Goal: Information Seeking & Learning: Compare options

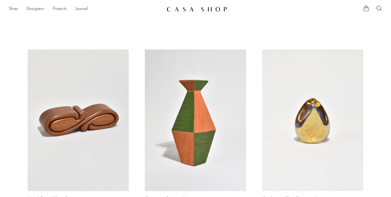
click at [151, 98] on link at bounding box center [195, 120] width 101 height 142
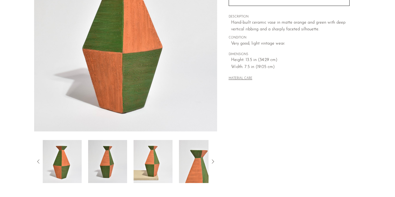
click at [196, 161] on img at bounding box center [198, 161] width 39 height 43
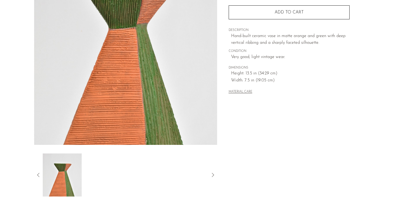
scroll to position [84, 0]
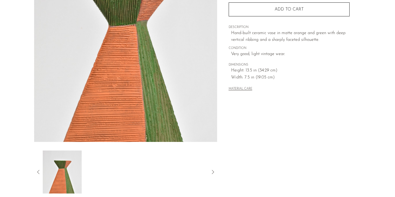
click at [39, 170] on icon at bounding box center [38, 172] width 6 height 6
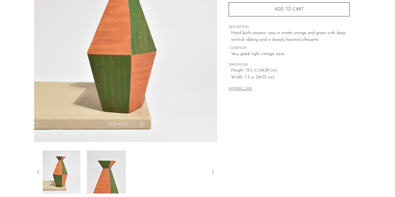
click at [65, 172] on img at bounding box center [60, 171] width 39 height 43
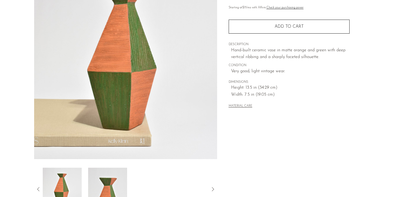
scroll to position [66, 0]
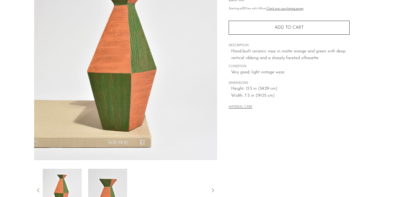
click at [39, 188] on icon at bounding box center [38, 190] width 6 height 6
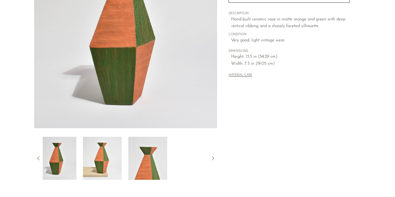
scroll to position [102, 0]
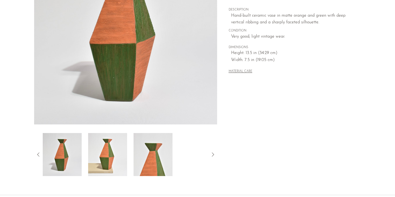
click at [58, 164] on img at bounding box center [62, 154] width 39 height 43
click at [38, 152] on icon at bounding box center [38, 154] width 6 height 6
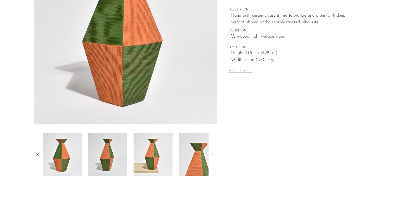
click at [96, 150] on img at bounding box center [107, 154] width 39 height 43
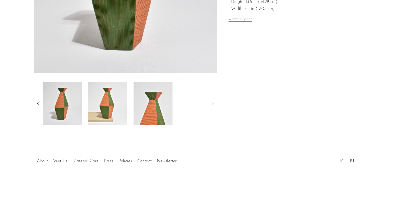
scroll to position [0, 0]
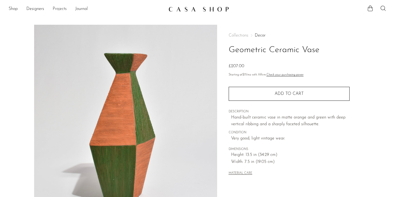
click at [58, 7] on link "Projects" at bounding box center [60, 9] width 14 height 7
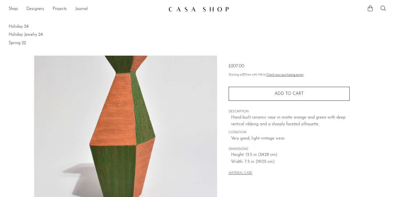
click at [12, 5] on li "Shop Featured New Arrivals Bestsellers Coming Soon Jewelry Jewelry All Earrings…" at bounding box center [13, 9] width 9 height 9
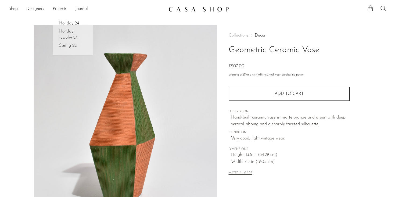
click at [13, 9] on link "Shop" at bounding box center [13, 9] width 9 height 7
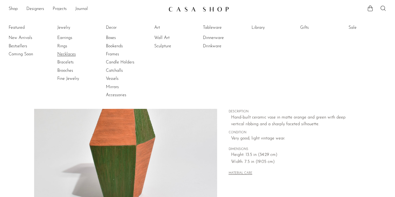
click at [70, 54] on link "Necklaces" at bounding box center [77, 54] width 40 height 6
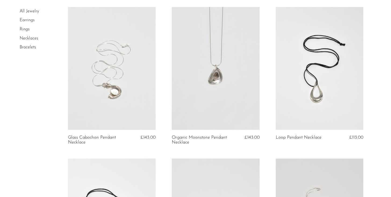
scroll to position [53, 0]
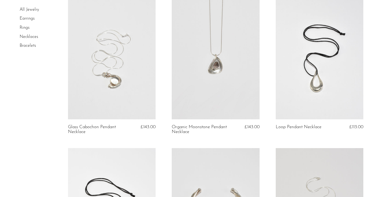
click at [129, 101] on link at bounding box center [112, 58] width 88 height 123
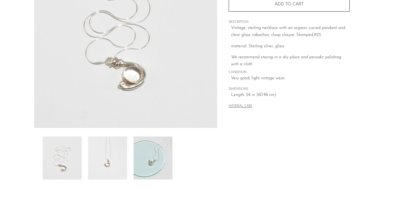
scroll to position [100, 0]
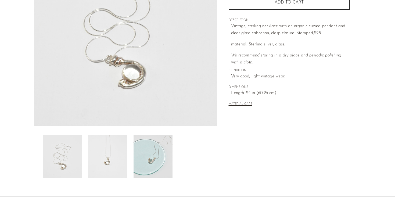
click at [155, 164] on img at bounding box center [152, 156] width 39 height 43
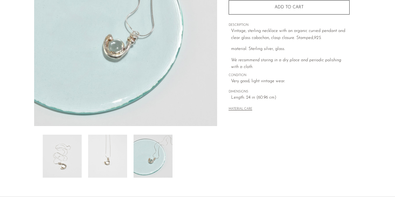
click at [118, 162] on img at bounding box center [107, 156] width 39 height 43
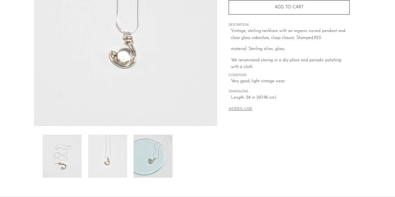
click at [75, 158] on img at bounding box center [62, 156] width 39 height 43
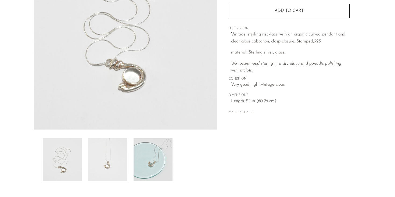
scroll to position [5, 0]
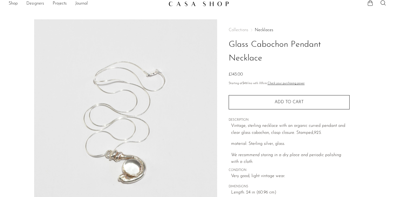
click at [38, 3] on link "Designers" at bounding box center [35, 3] width 18 height 7
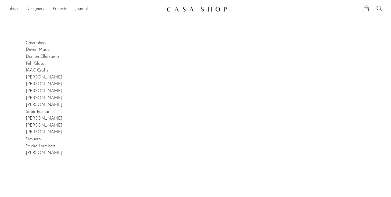
click at [12, 9] on link "Shop" at bounding box center [13, 9] width 9 height 7
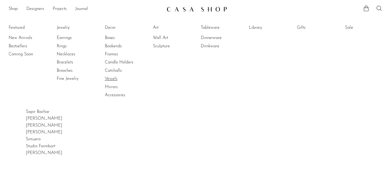
click at [115, 77] on link "Vessels" at bounding box center [125, 79] width 40 height 6
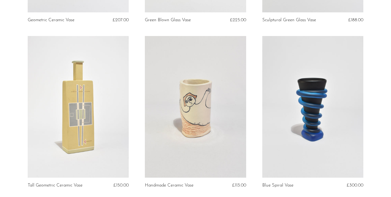
scroll to position [225, 0]
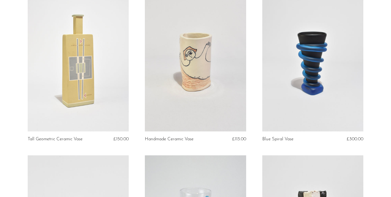
click at [185, 79] on link at bounding box center [195, 61] width 101 height 142
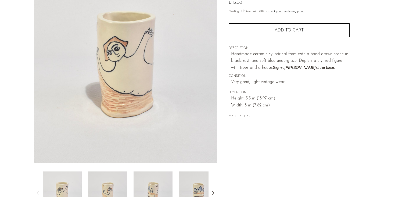
scroll to position [153, 0]
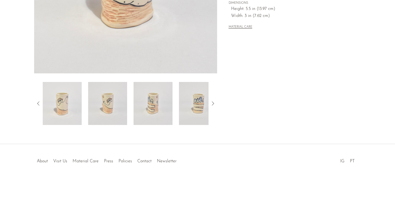
click at [202, 93] on img at bounding box center [198, 103] width 39 height 43
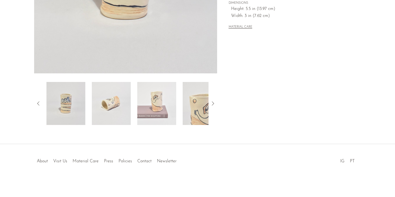
click at [161, 107] on img at bounding box center [156, 103] width 39 height 43
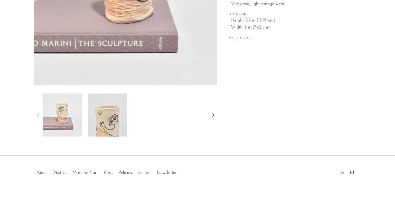
click at [118, 118] on img at bounding box center [107, 114] width 39 height 43
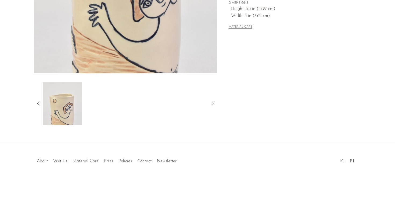
scroll to position [0, 0]
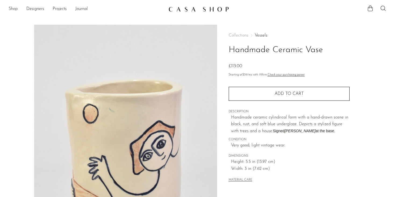
click at [12, 10] on link "Shop" at bounding box center [13, 9] width 9 height 7
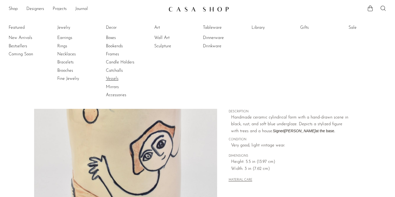
click at [111, 77] on link "Vessels" at bounding box center [126, 79] width 40 height 6
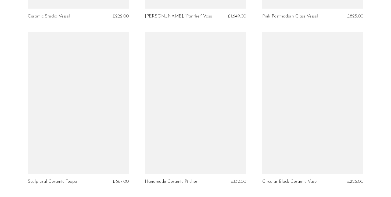
scroll to position [846, 0]
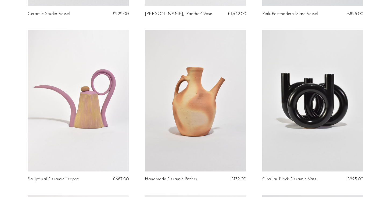
click at [175, 117] on link at bounding box center [195, 101] width 101 height 142
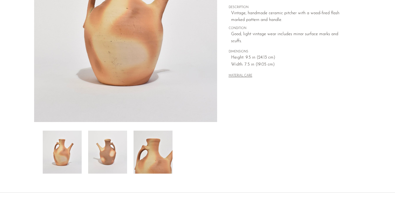
scroll to position [113, 0]
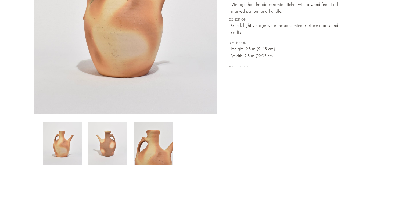
click at [162, 137] on img at bounding box center [152, 143] width 39 height 43
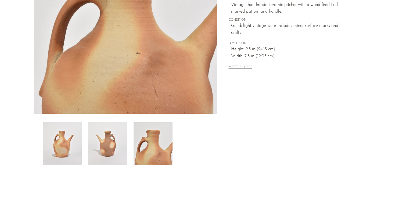
click at [120, 142] on img at bounding box center [107, 143] width 39 height 43
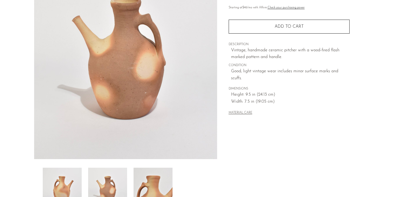
scroll to position [93, 0]
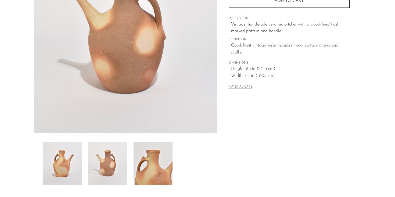
click at [53, 170] on img at bounding box center [62, 163] width 39 height 43
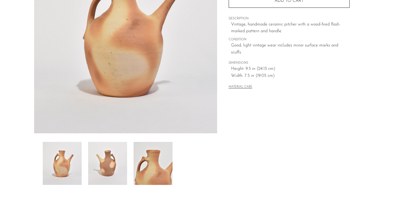
click at [183, 44] on img at bounding box center [125, 32] width 183 height 201
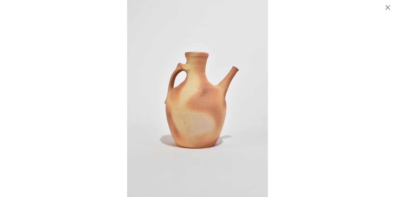
click at [389, 5] on button "Close" at bounding box center [387, 7] width 9 height 9
